Goal: Task Accomplishment & Management: Complete application form

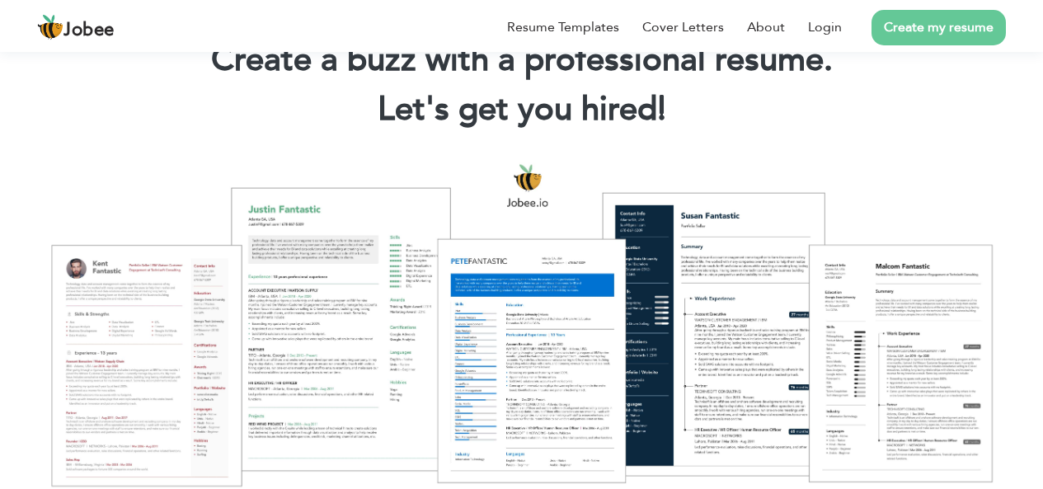
scroll to position [165, 0]
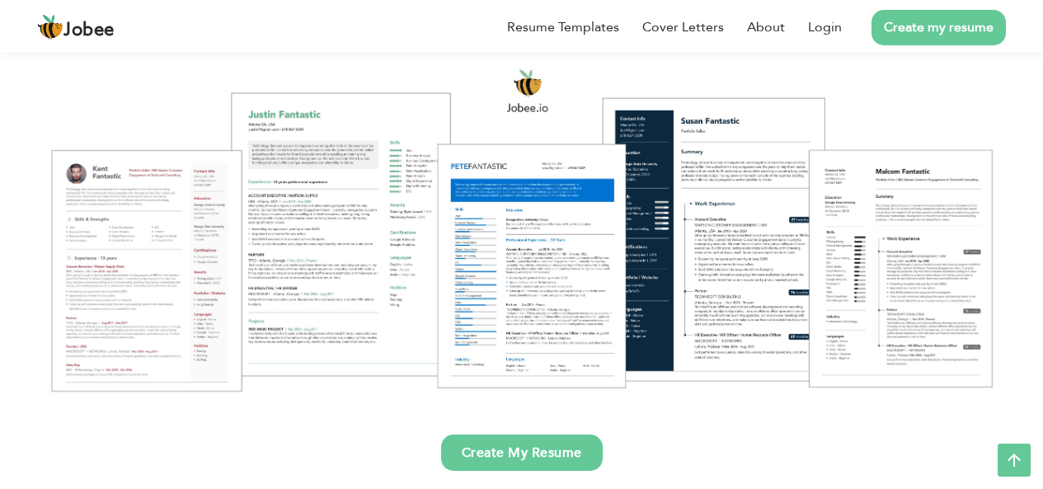
click at [913, 27] on link "Create my resume" at bounding box center [939, 27] width 134 height 35
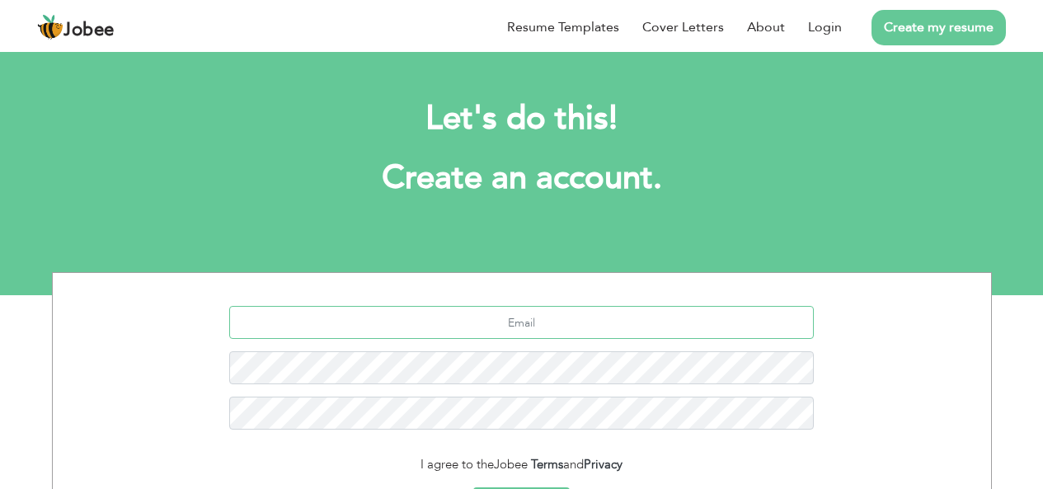
click at [569, 317] on input "text" at bounding box center [521, 322] width 585 height 33
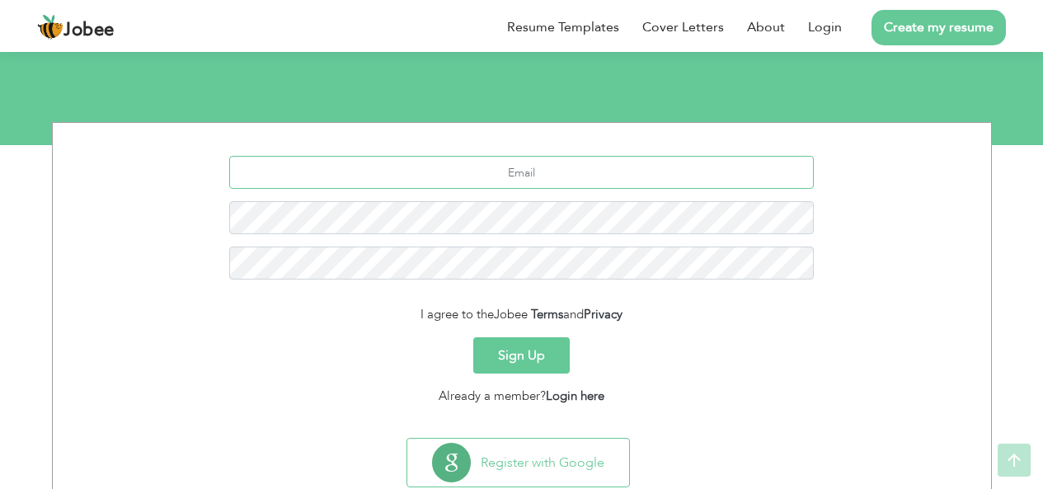
scroll to position [165, 0]
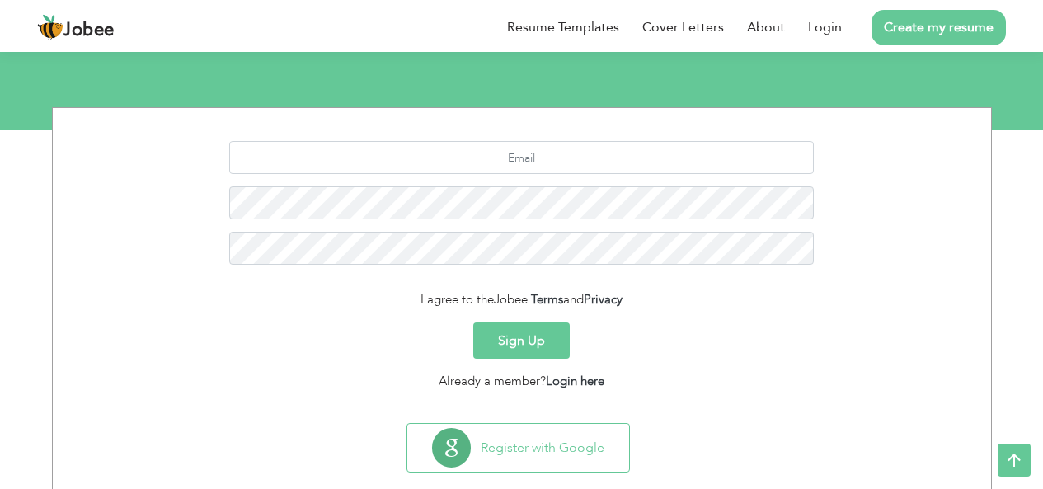
click at [407, 303] on div "I agree to the Jobee Terms and Privacy" at bounding box center [522, 299] width 914 height 19
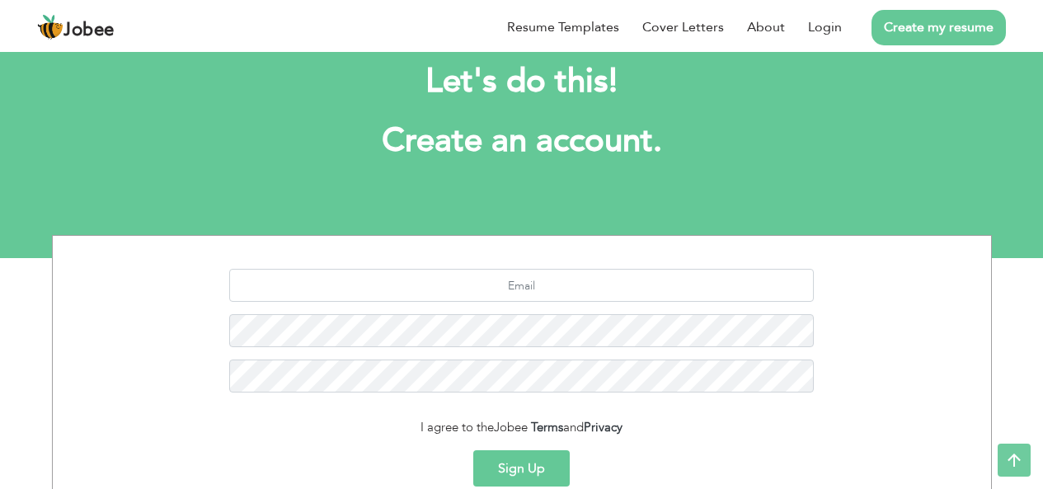
scroll to position [0, 0]
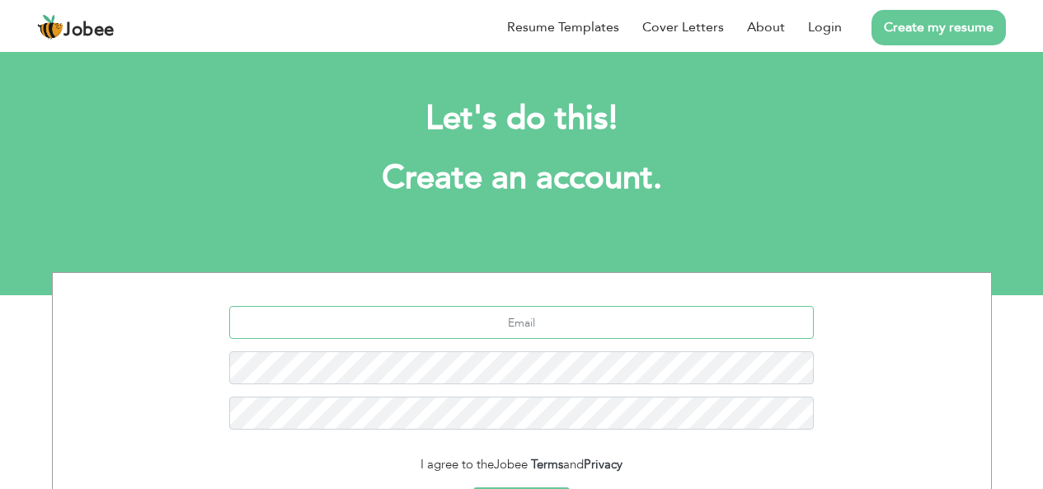
click at [544, 327] on input "text" at bounding box center [521, 322] width 585 height 33
paste input "[EMAIL_ADDRESS][DOMAIN_NAME]"
drag, startPoint x: 523, startPoint y: 322, endPoint x: 281, endPoint y: 320, distance: 241.6
click at [281, 320] on input "[EMAIL_ADDRESS][DOMAIN_NAME]" at bounding box center [521, 322] width 585 height 33
type input "[EMAIL_ADDRESS][DOMAIN_NAME]"
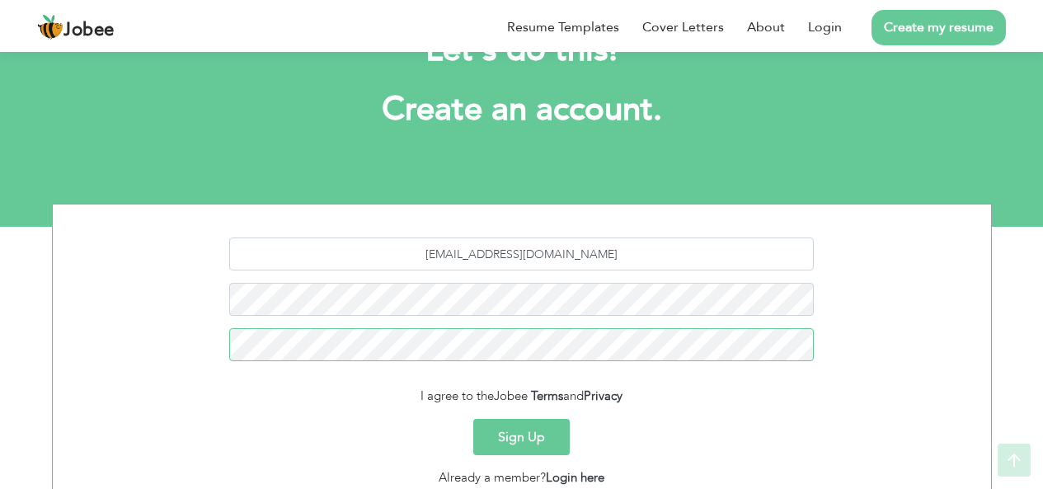
scroll to position [195, 0]
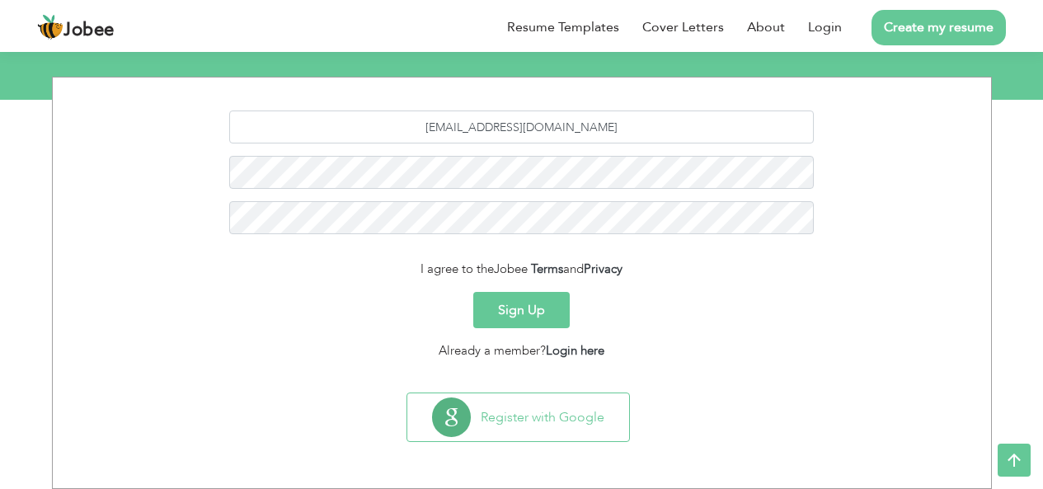
click at [515, 307] on button "Sign Up" at bounding box center [521, 310] width 96 height 36
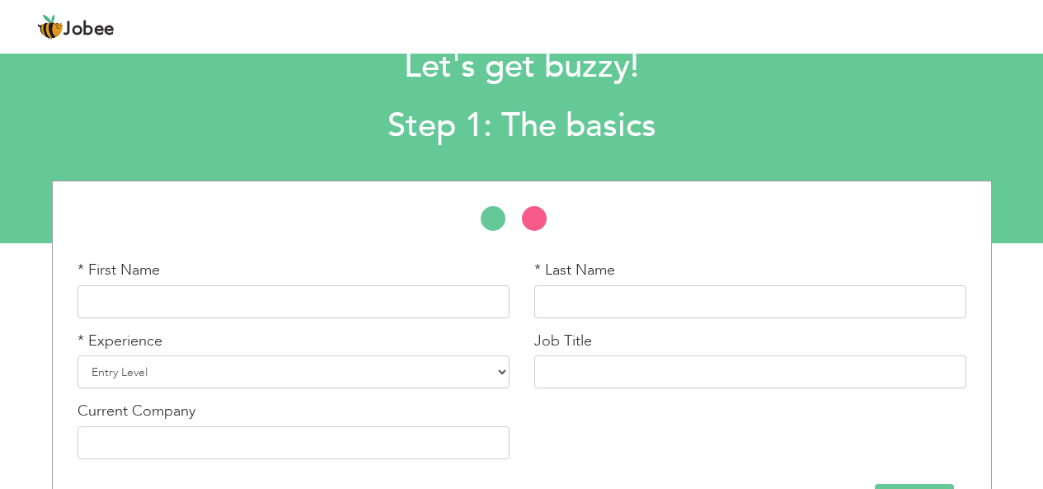
scroll to position [110, 0]
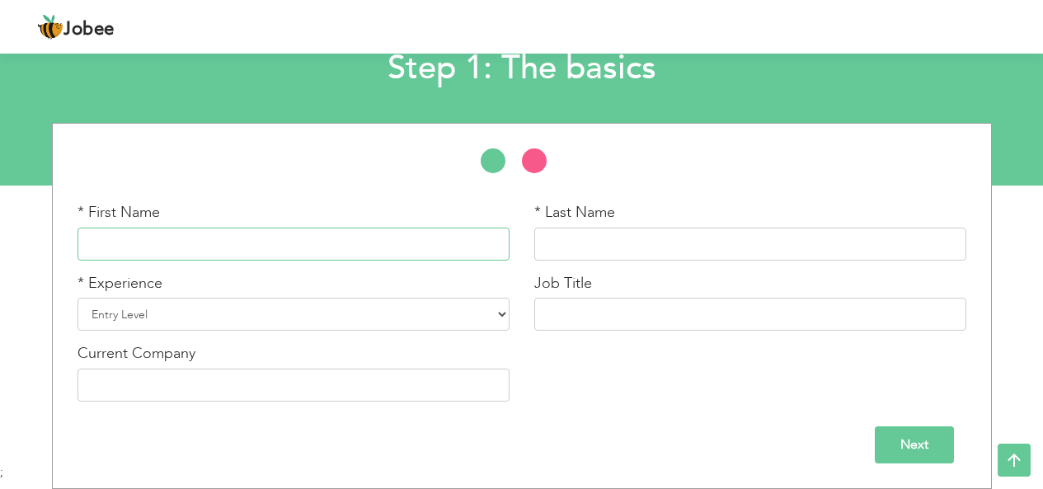
click at [118, 247] on input "text" at bounding box center [294, 244] width 432 height 33
type input "[PERSON_NAME]"
type input "Tayyab"
click at [147, 320] on select "Entry Level Less than 1 Year 1 Year 2 Years 3 Years 4 Years 5 Years 6 Years 7 Y…" at bounding box center [294, 314] width 432 height 33
select select "9"
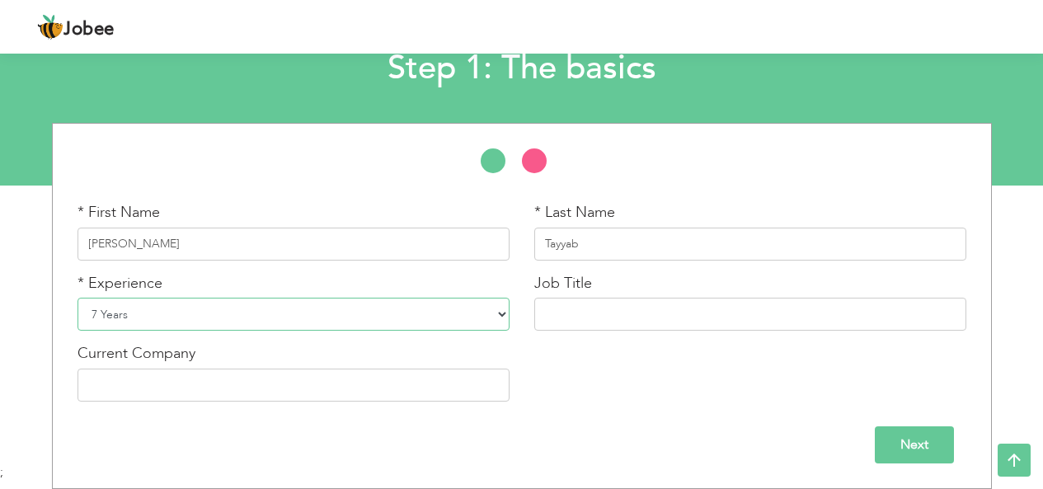
click at [78, 298] on select "Entry Level Less than 1 Year 1 Year 2 Years 3 Years 4 Years 5 Years 6 Years 7 Y…" at bounding box center [294, 314] width 432 height 33
click at [587, 303] on input "text" at bounding box center [750, 314] width 432 height 33
type input "RTGS Operations Officer"
click at [127, 388] on input "text" at bounding box center [294, 385] width 432 height 33
click at [200, 433] on div "Next" at bounding box center [522, 444] width 889 height 37
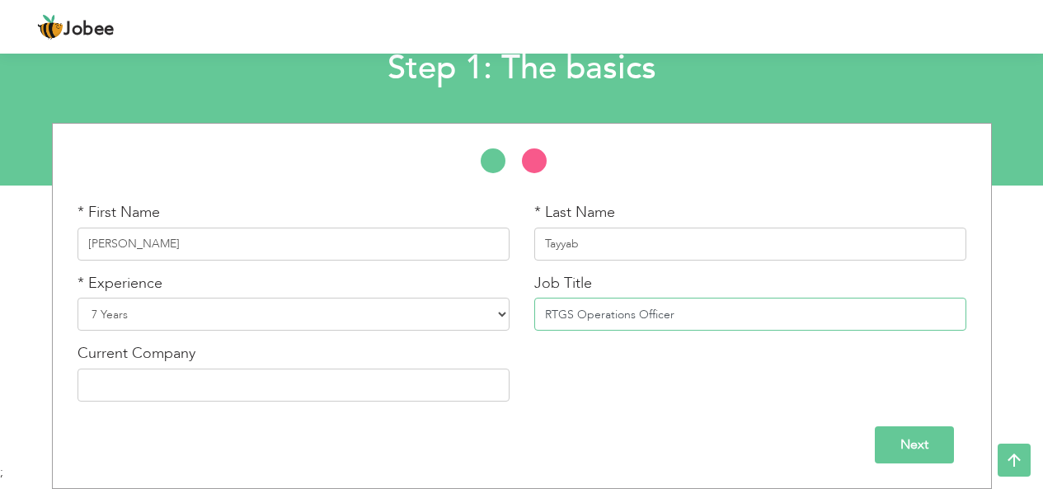
drag, startPoint x: 516, startPoint y: 324, endPoint x: 308, endPoint y: 324, distance: 208.6
click at [308, 324] on div "* First Name [PERSON_NAME] * Last Name Tayyab * Experience Entry Level Less tha…" at bounding box center [522, 308] width 914 height 212
click at [190, 386] on input "text" at bounding box center [294, 385] width 432 height 33
click at [691, 375] on div "* First Name [PERSON_NAME] * Last Name Tayyab * Experience Entry Level Less tha…" at bounding box center [522, 308] width 914 height 212
